Goal: Task Accomplishment & Management: Use online tool/utility

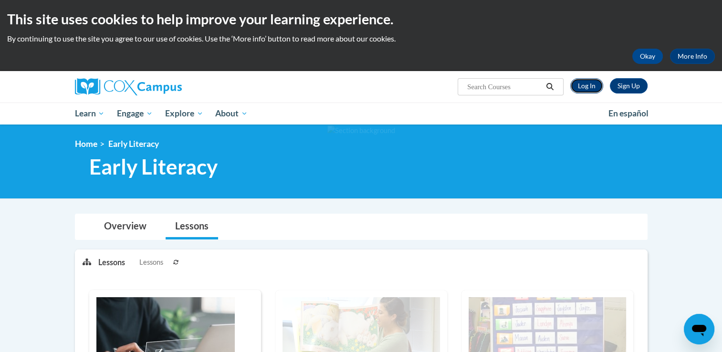
click at [589, 85] on link "Log In" at bounding box center [586, 85] width 33 height 15
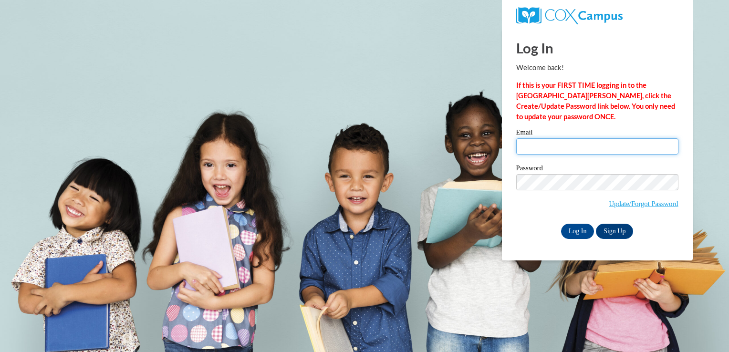
click at [575, 150] on input "Email" at bounding box center [597, 146] width 162 height 16
type input "carolmagrini@yahoo.com.br"
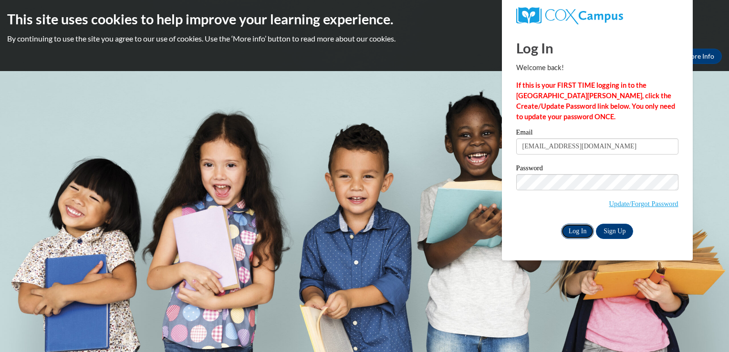
click at [572, 231] on input "Log In" at bounding box center [577, 231] width 33 height 15
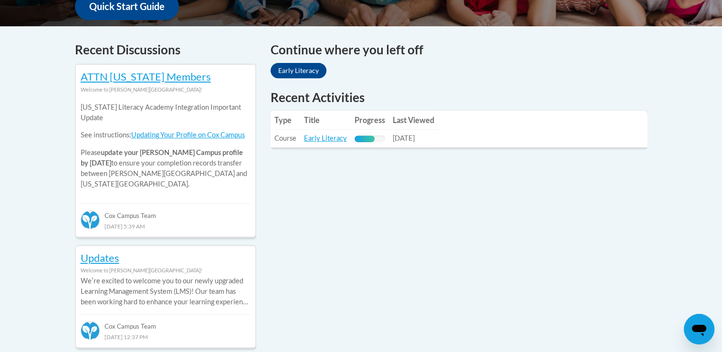
scroll to position [382, 0]
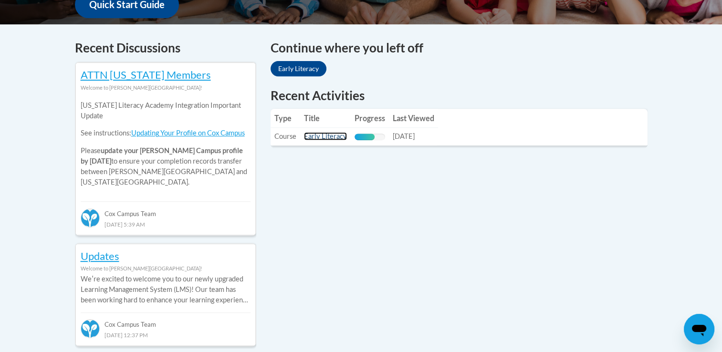
click at [317, 136] on link "Early Literacy" at bounding box center [325, 136] width 43 height 8
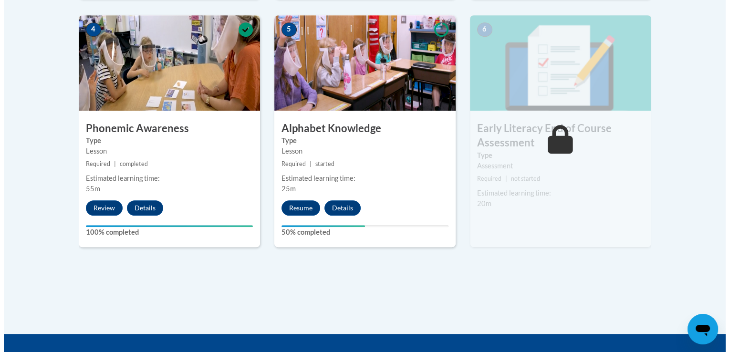
scroll to position [572, 0]
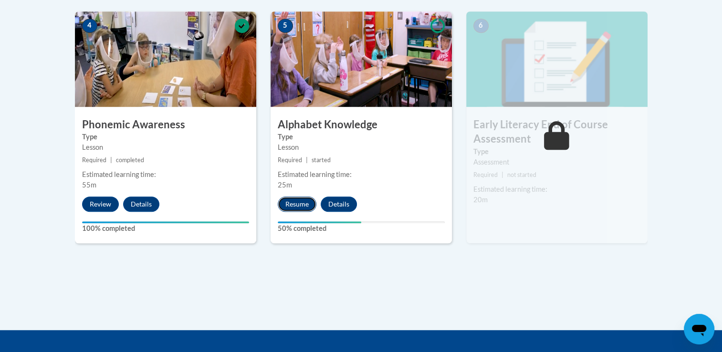
click at [286, 201] on button "Resume" at bounding box center [297, 204] width 39 height 15
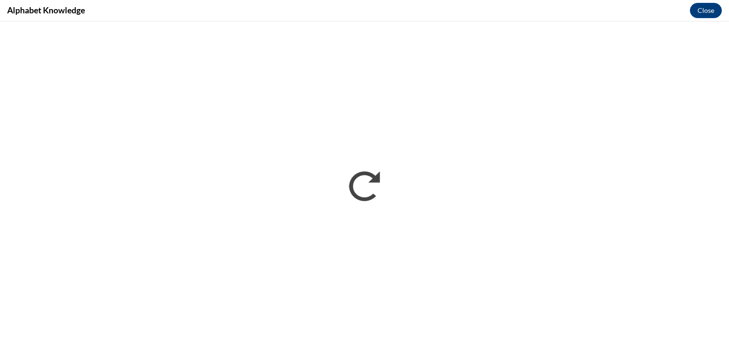
scroll to position [0, 0]
